Goal: Use online tool/utility: Utilize a website feature to perform a specific function

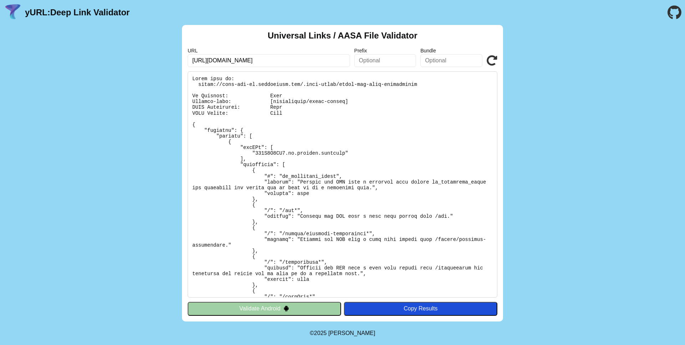
click at [288, 64] on input "[URL][DOMAIN_NAME]" at bounding box center [269, 60] width 162 height 13
paste input "[DOMAIN_NAME]"
type input "[URL][DOMAIN_NAME]"
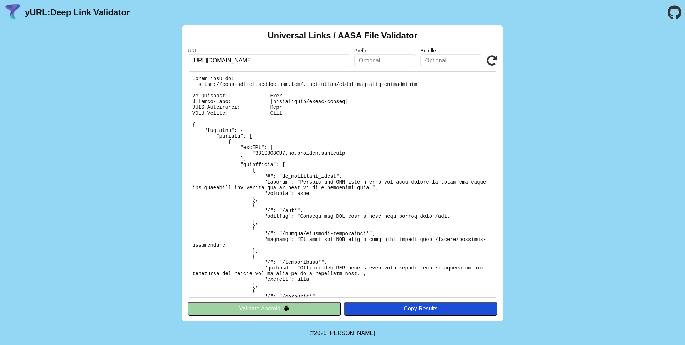
click at [494, 61] on icon at bounding box center [492, 60] width 11 height 11
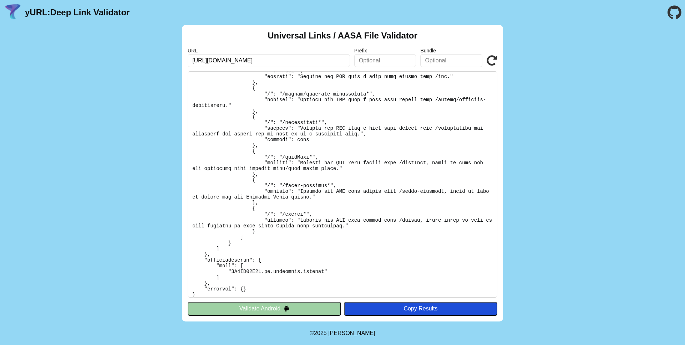
scroll to position [144, 0]
